Goal: Task Accomplishment & Management: Use online tool/utility

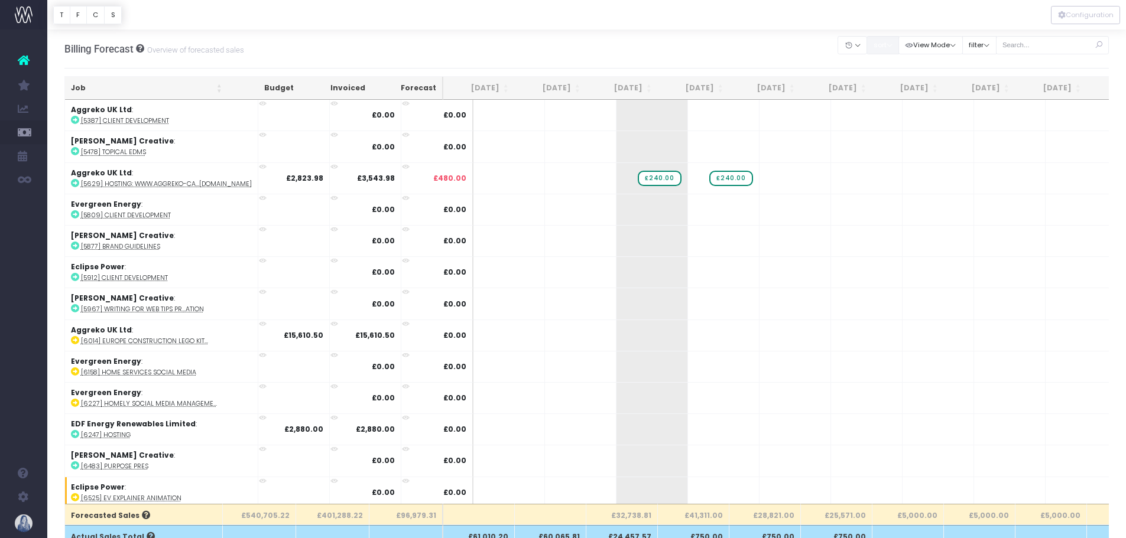
click at [886, 45] on button "sort" at bounding box center [883, 45] width 33 height 18
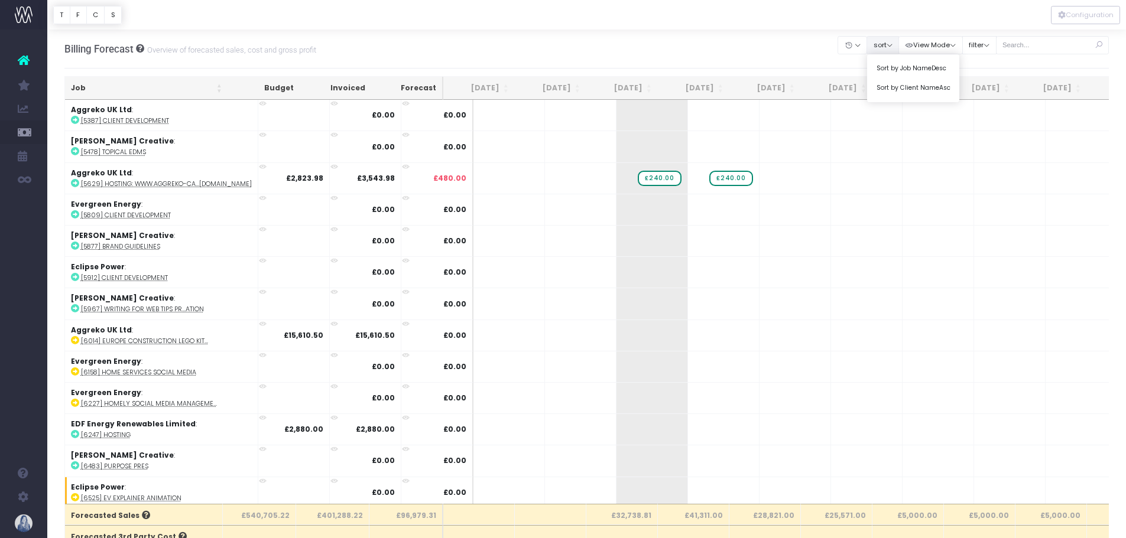
click at [883, 46] on button "sort" at bounding box center [883, 45] width 33 height 18
click at [991, 51] on button "filter" at bounding box center [979, 45] width 34 height 18
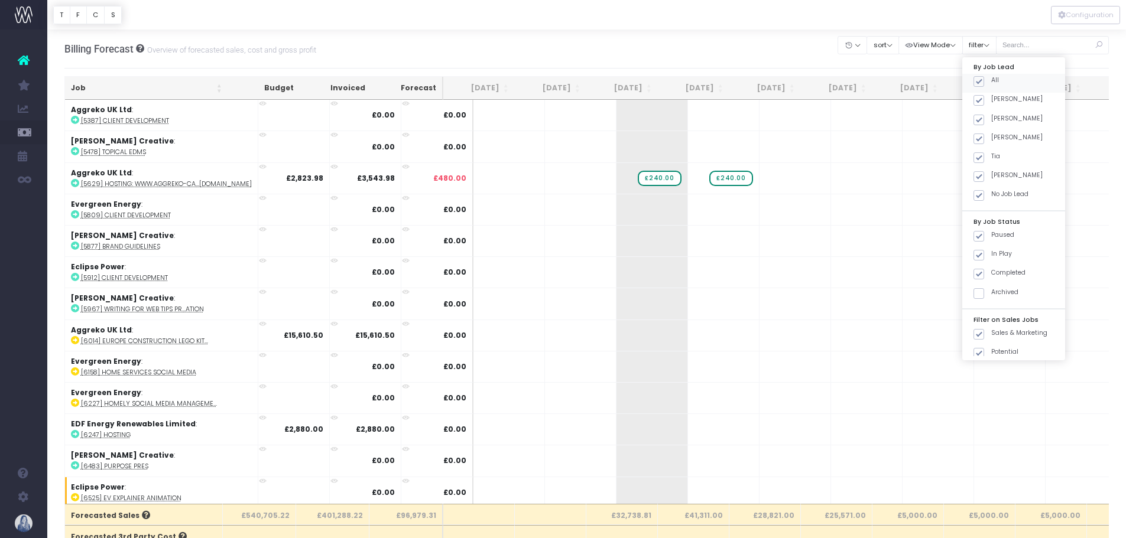
click at [981, 81] on span at bounding box center [979, 81] width 11 height 11
click at [991, 81] on input "All" at bounding box center [995, 80] width 8 height 8
checkbox input "false"
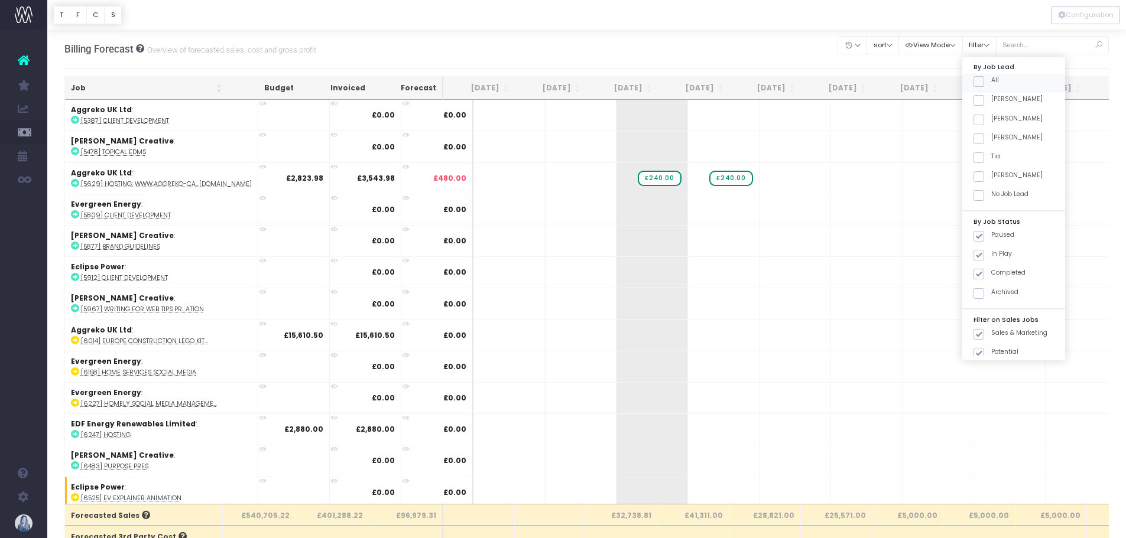
checkbox input "false"
click at [979, 107] on div "[PERSON_NAME]" at bounding box center [1013, 102] width 103 height 19
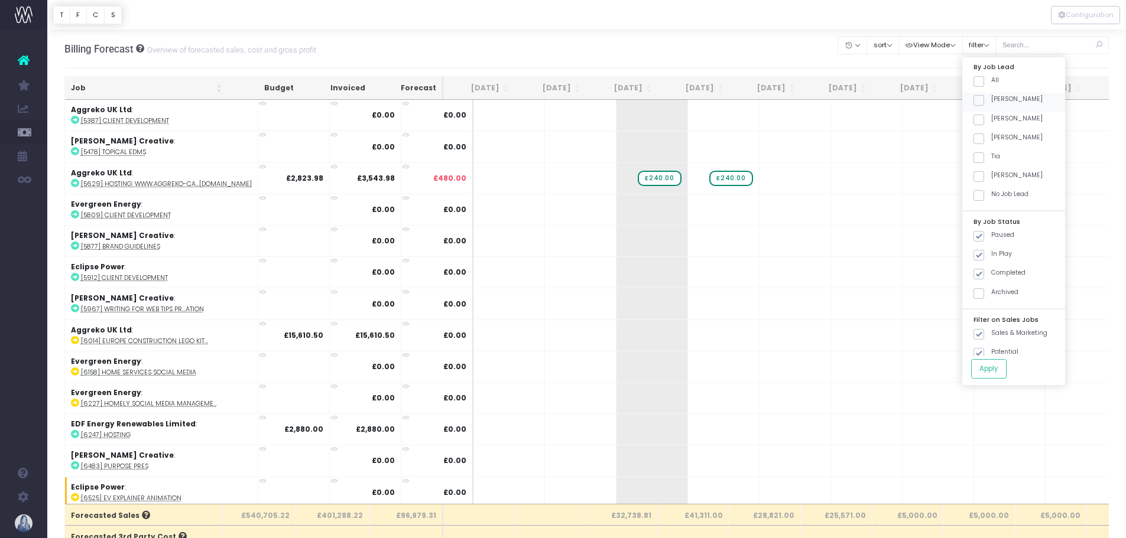
click at [981, 99] on span at bounding box center [979, 100] width 11 height 11
click at [991, 99] on input "[PERSON_NAME]" at bounding box center [995, 99] width 8 height 8
checkbox input "true"
click at [989, 367] on button "Apply" at bounding box center [988, 369] width 35 height 20
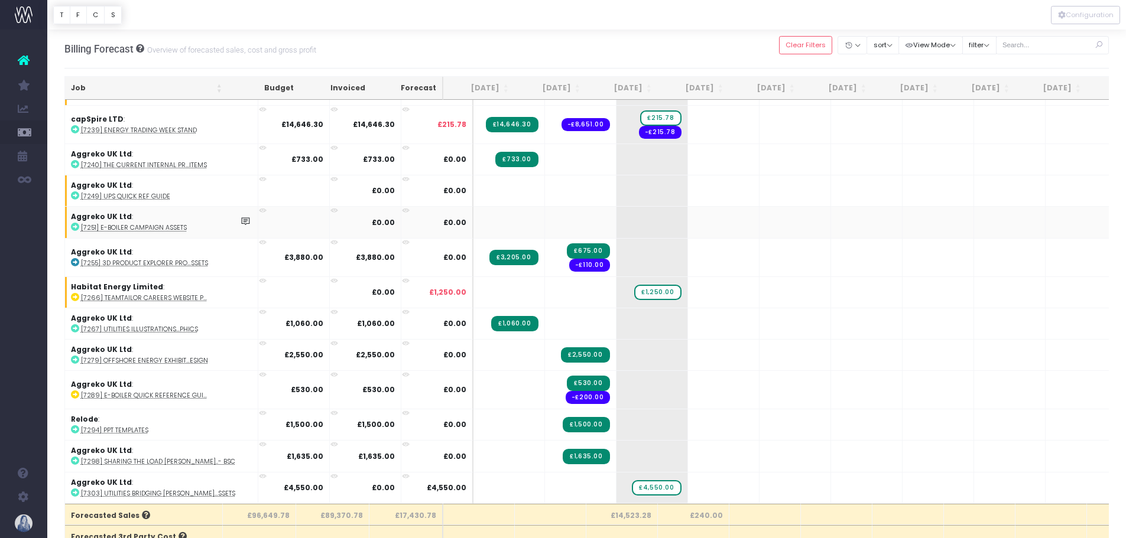
scroll to position [726, 0]
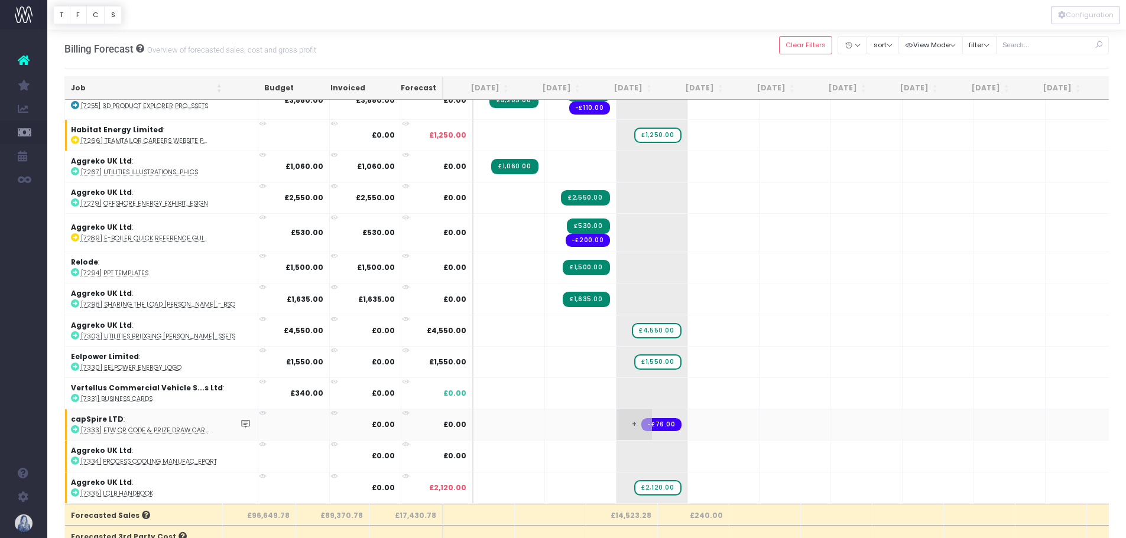
click at [617, 413] on span "+" at bounding box center [634, 425] width 35 height 31
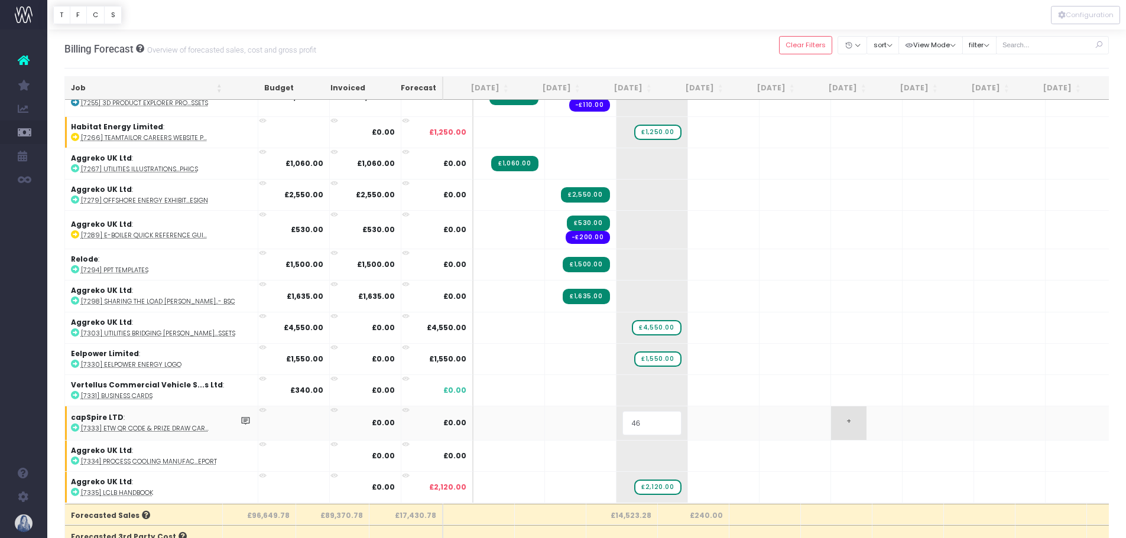
type input "465"
click at [884, 388] on body "Oh my... this is bad. [PERSON_NAME] wasn't able to load this page. Please conta…" at bounding box center [563, 269] width 1126 height 538
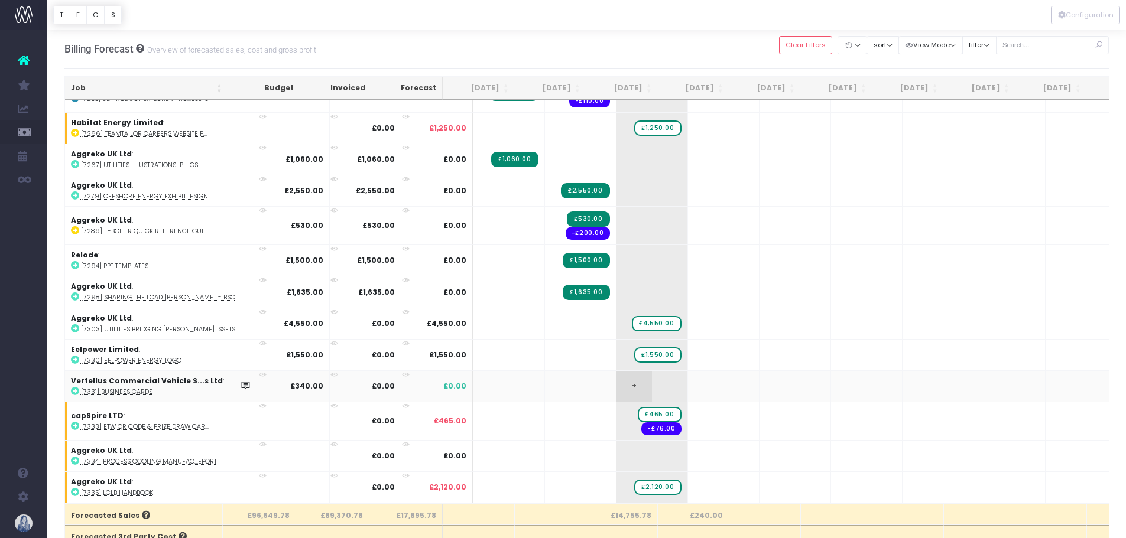
click at [617, 387] on span "+" at bounding box center [634, 386] width 35 height 31
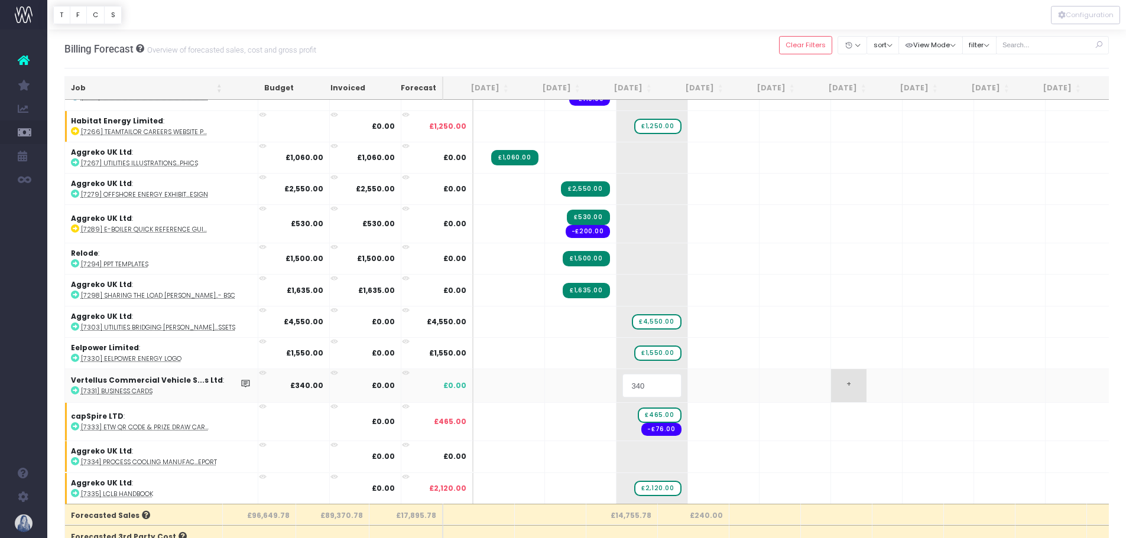
click at [860, 373] on body "Oh my... this is bad. [PERSON_NAME] wasn't able to load this page. Please conta…" at bounding box center [563, 269] width 1126 height 538
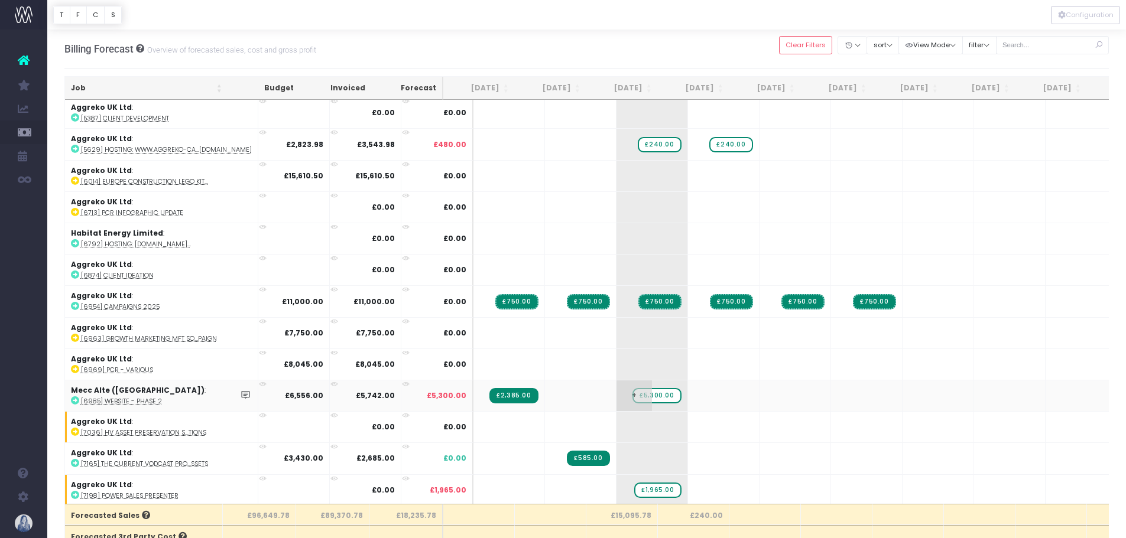
scroll to position [0, 0]
